Goal: Find specific page/section: Find specific page/section

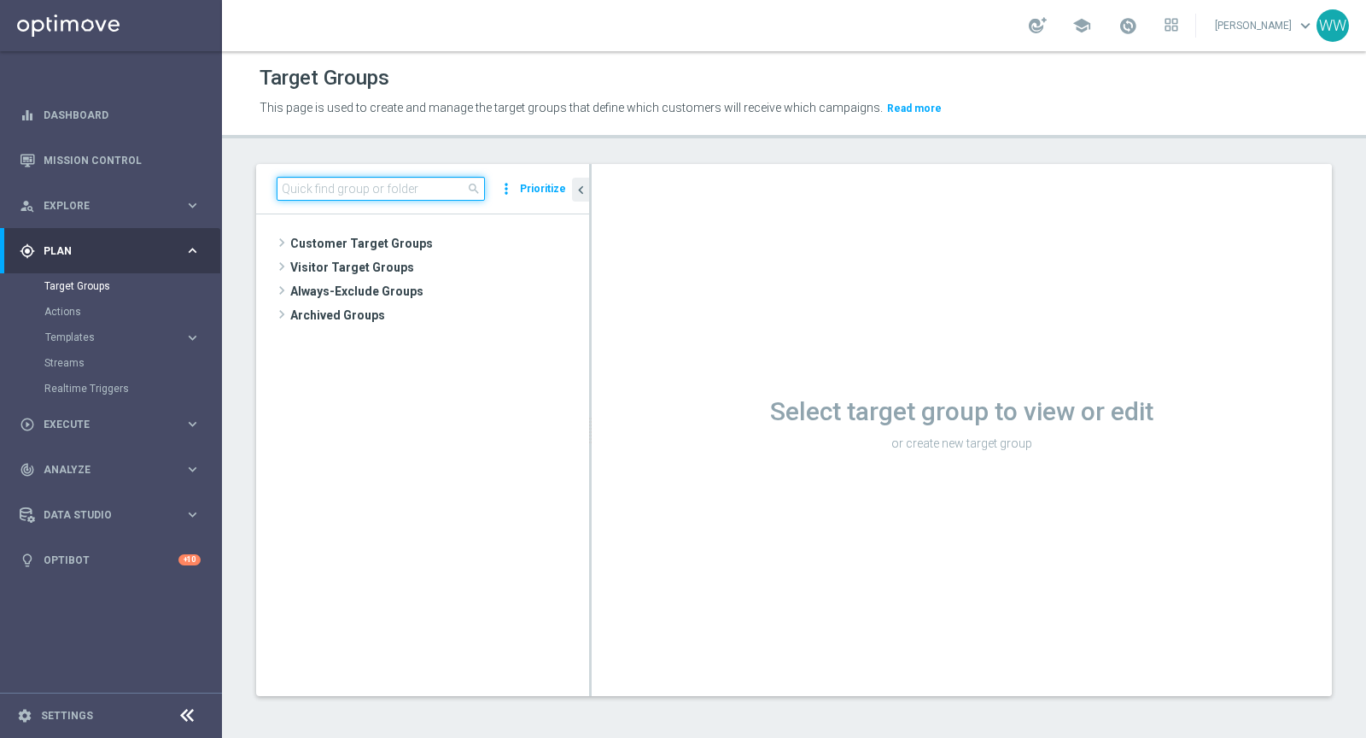
click at [318, 189] on input at bounding box center [381, 189] width 208 height 24
paste input "Regulamin_all_online_email_2000-2019"
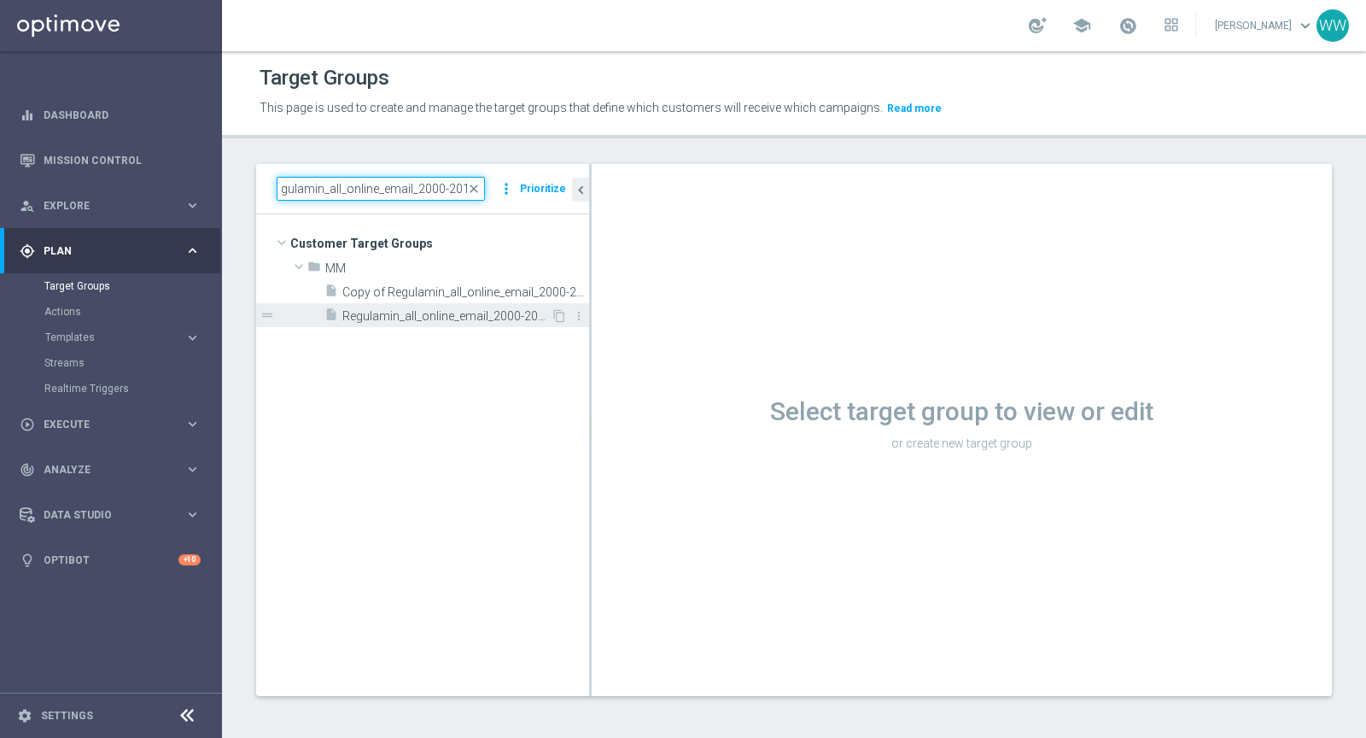
type input "Regulamin_all_online_email_2000-2019"
click at [417, 307] on div "insert_drive_file Regulamin_all_online_email_2000-2019" at bounding box center [438, 315] width 226 height 24
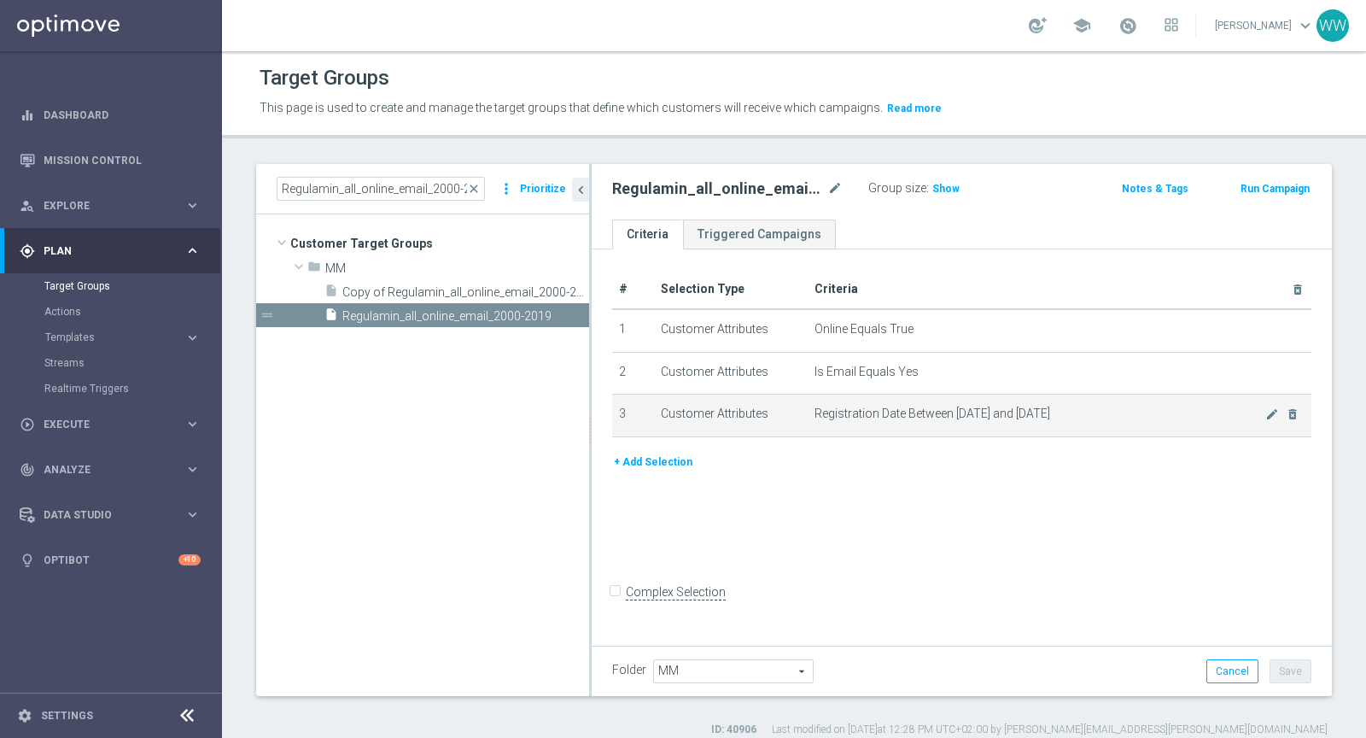
scroll to position [15, 0]
